Goal: Information Seeking & Learning: Learn about a topic

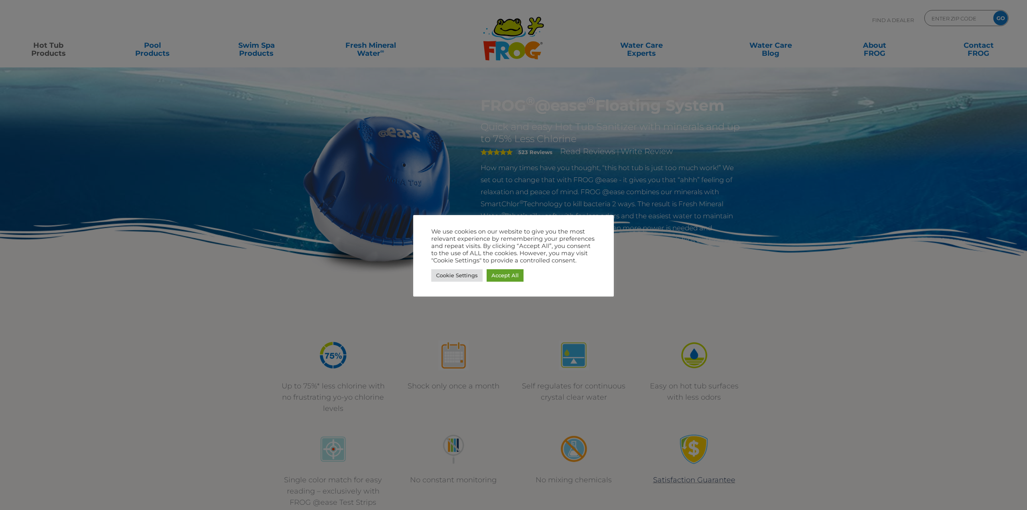
click at [522, 190] on div at bounding box center [513, 255] width 1027 height 510
click at [451, 383] on div at bounding box center [513, 255] width 1027 height 510
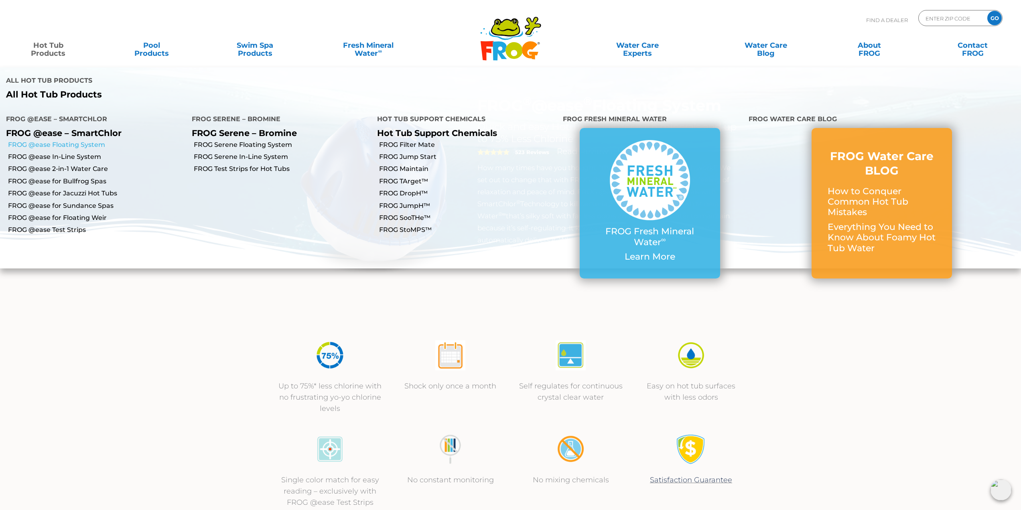
click at [71, 140] on link "FROG @ease Floating System" at bounding box center [97, 144] width 178 height 9
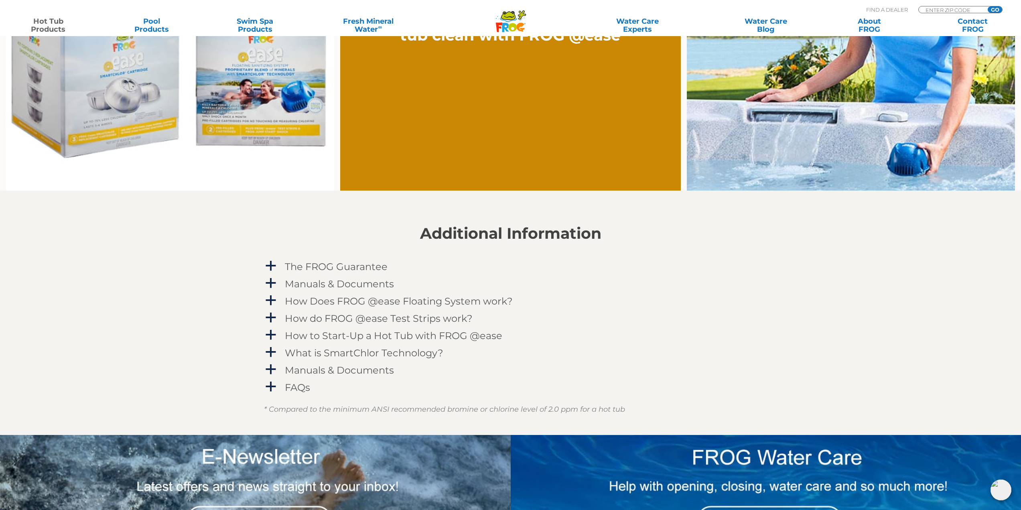
scroll to position [803, 0]
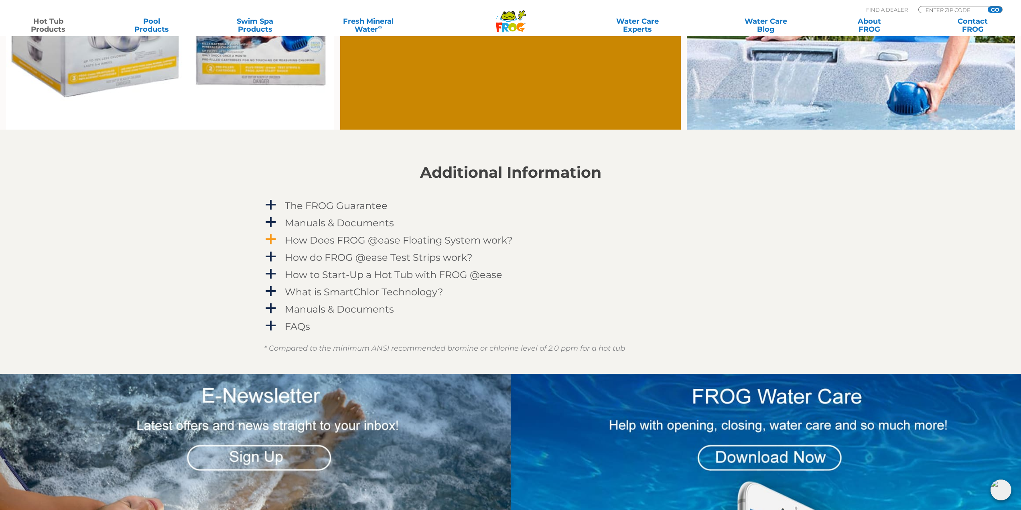
click at [296, 242] on h4 "How Does FROG @ease Floating System work?" at bounding box center [399, 240] width 228 height 11
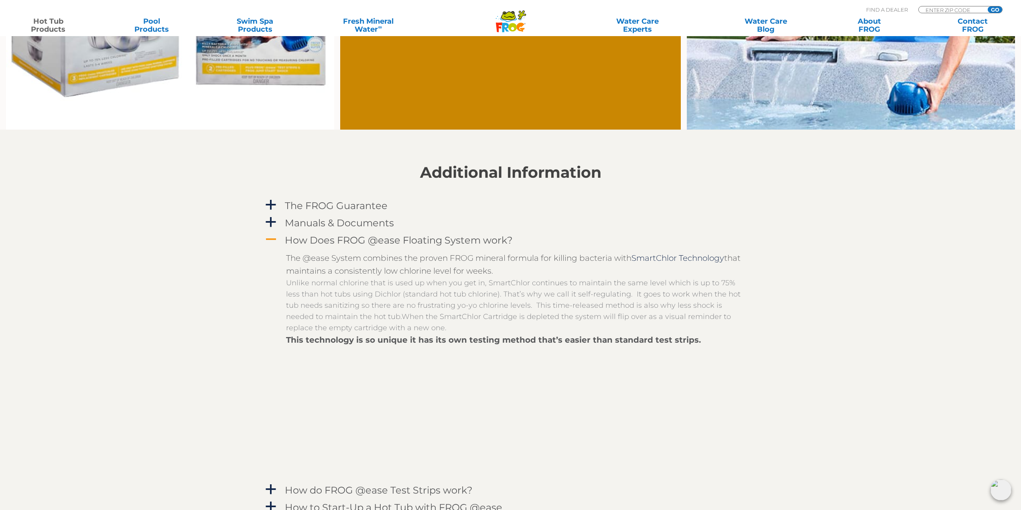
click at [299, 236] on h4 "How Does FROG @ease Floating System work?" at bounding box center [399, 240] width 228 height 11
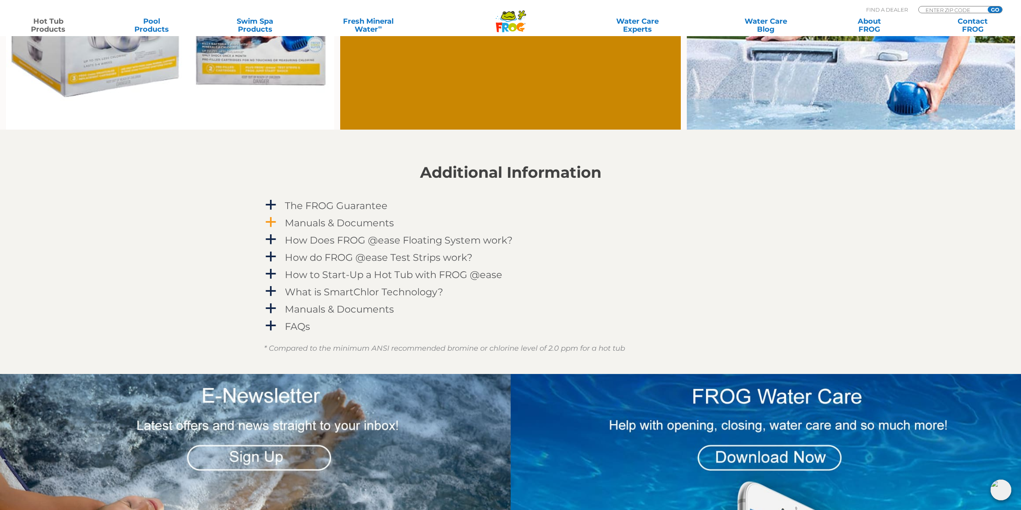
click at [299, 225] on h4 "Manuals & Documents" at bounding box center [339, 222] width 109 height 11
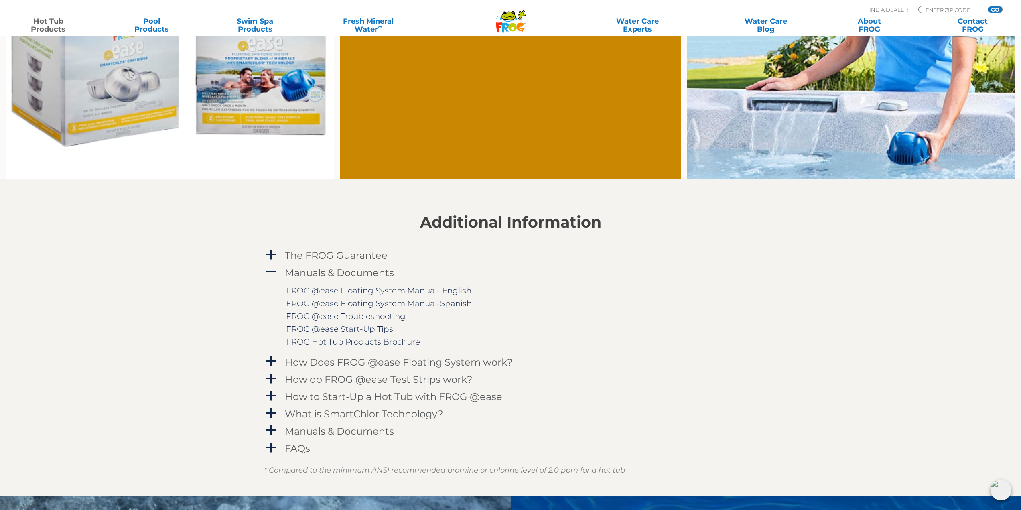
scroll to position [562, 0]
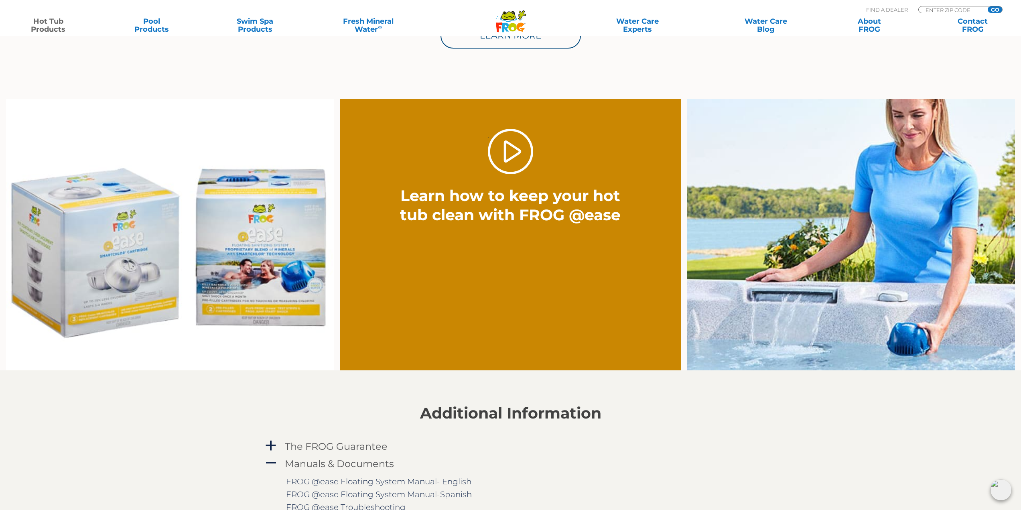
click at [131, 245] on img at bounding box center [170, 235] width 328 height 272
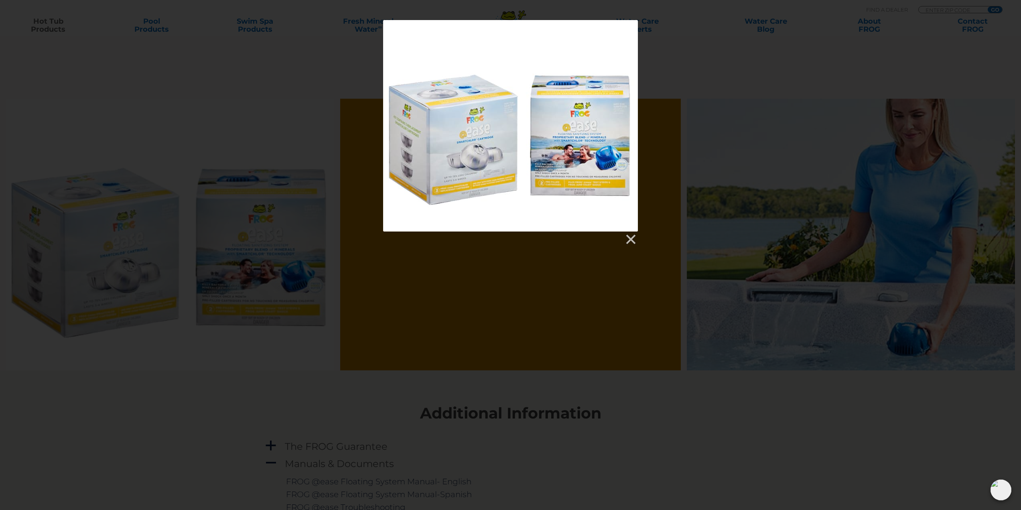
click at [233, 187] on div at bounding box center [510, 133] width 1021 height 226
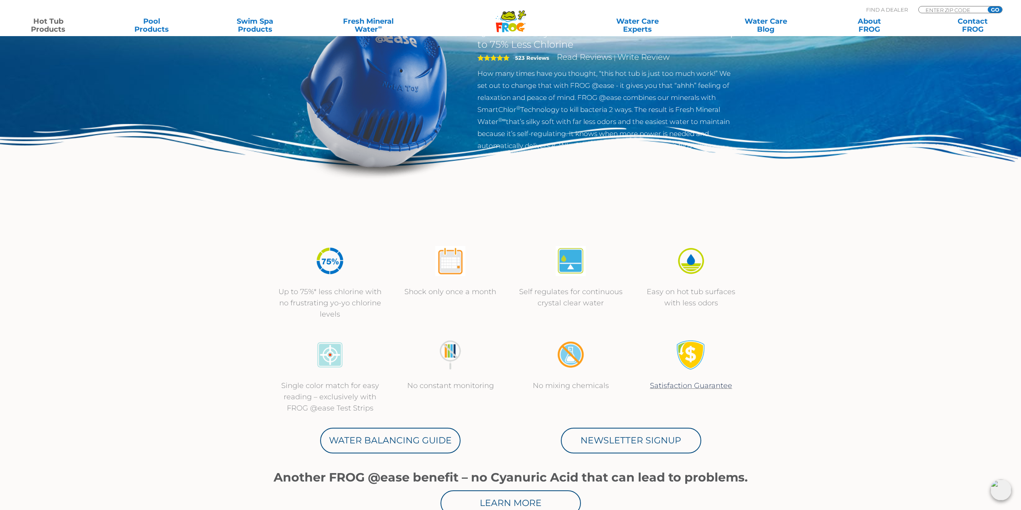
scroll to position [0, 0]
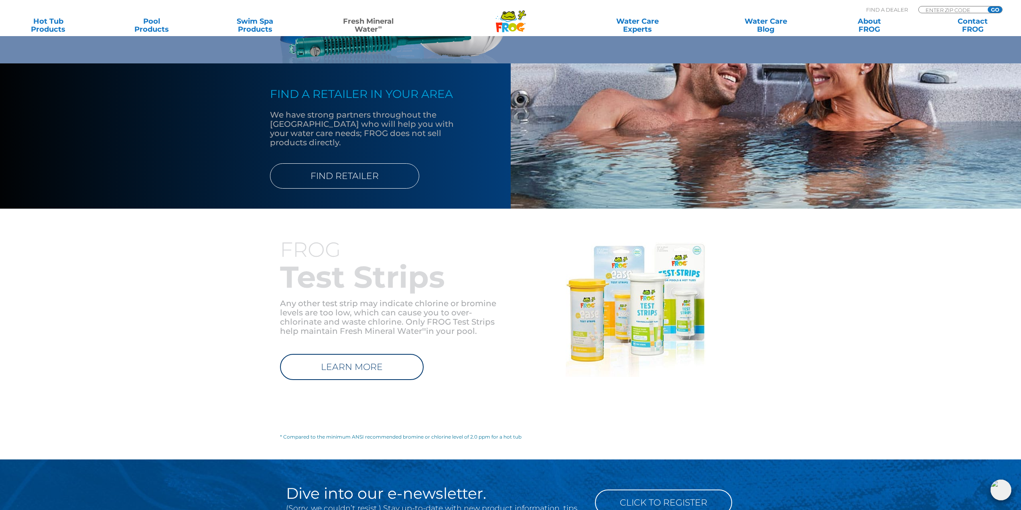
scroll to position [803, 0]
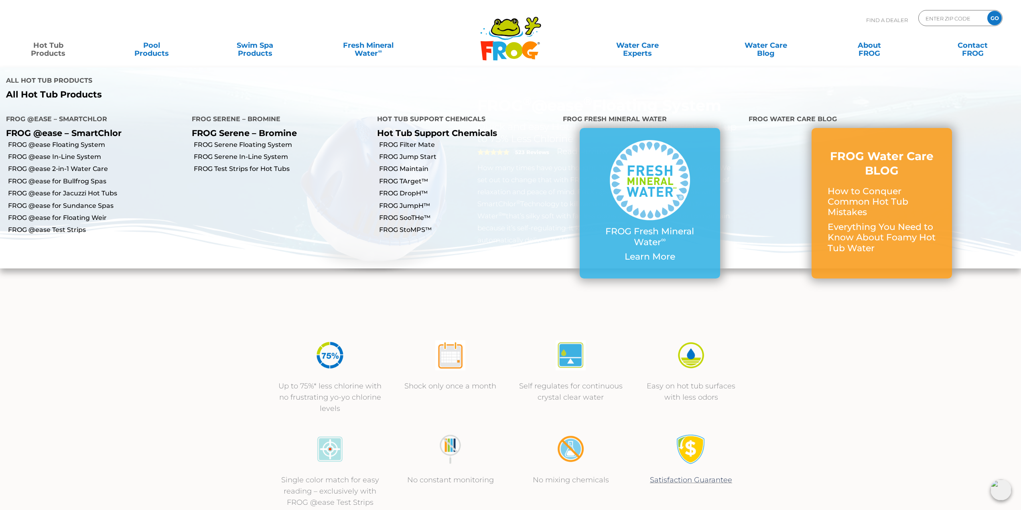
click at [52, 58] on div "MENU MENU Hot Tub Products All Hot Tub Products All Hot Tub Products FROG @ease…" at bounding box center [510, 49] width 1005 height 24
click at [81, 140] on link "FROG @ease Floating System" at bounding box center [97, 144] width 178 height 9
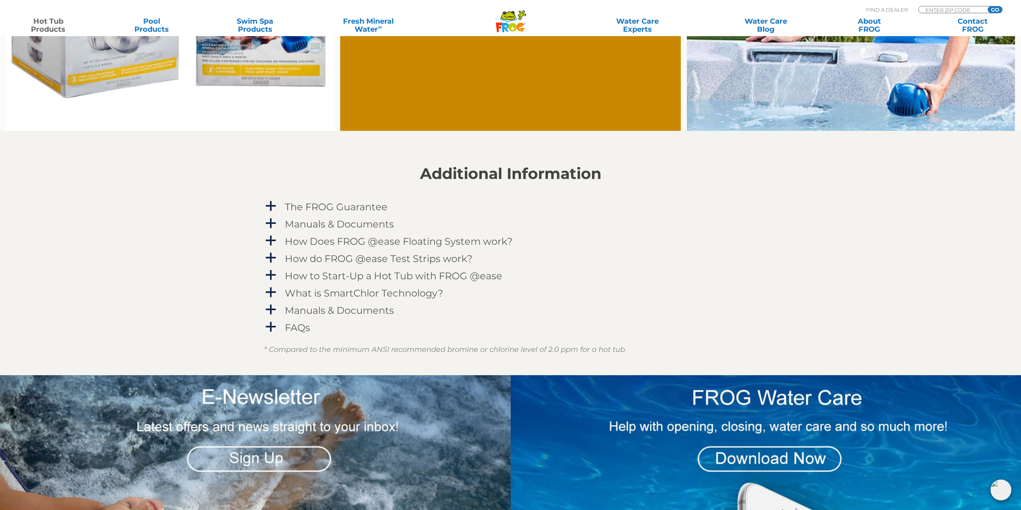
scroll to position [803, 0]
